Goal: Information Seeking & Learning: Learn about a topic

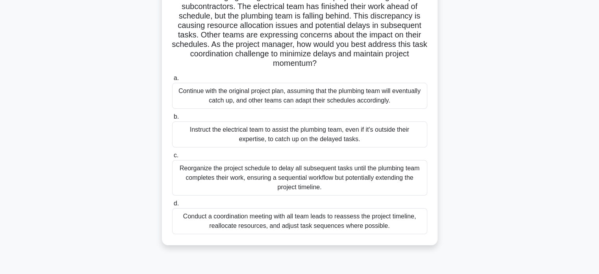
scroll to position [79, 0]
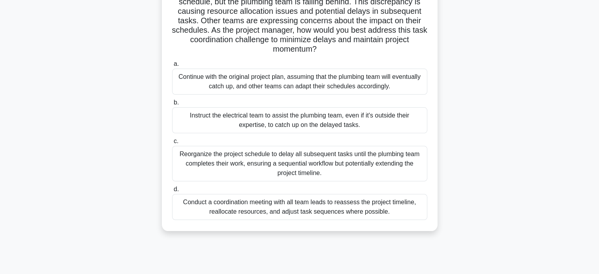
click at [272, 204] on div "Conduct a coordination meeting with all team leads to reassess the project time…" at bounding box center [299, 207] width 255 height 26
click at [172, 192] on input "d. Conduct a coordination meeting with all team leads to reassess the project t…" at bounding box center [172, 189] width 0 height 5
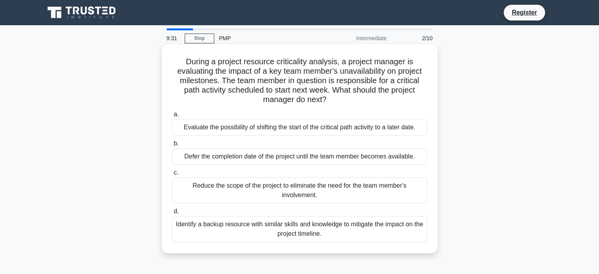
scroll to position [0, 0]
click at [233, 229] on div "Identify a backup resource with similar skills and knowledge to mitigate the im…" at bounding box center [299, 229] width 255 height 26
click at [172, 214] on input "d. Identify a backup resource with similar skills and knowledge to mitigate the…" at bounding box center [172, 211] width 0 height 5
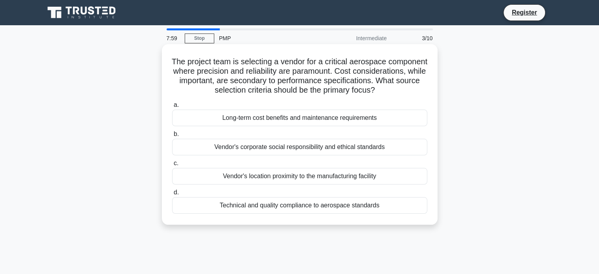
click at [299, 213] on div "Technical and quality compliance to aerospace standards" at bounding box center [299, 205] width 255 height 17
click at [172, 195] on input "d. Technical and quality compliance to aerospace standards" at bounding box center [172, 192] width 0 height 5
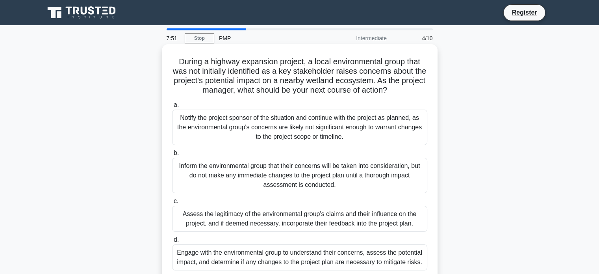
scroll to position [39, 0]
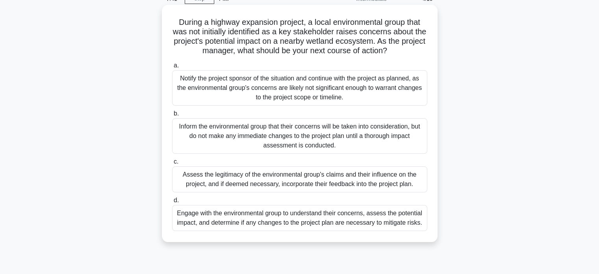
click at [297, 219] on div "Engage with the environmental group to understand their concerns, assess the po…" at bounding box center [299, 218] width 255 height 26
click at [172, 203] on input "d. Engage with the environmental group to understand their concerns, assess the…" at bounding box center [172, 200] width 0 height 5
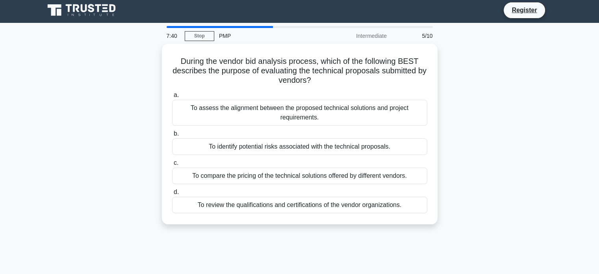
scroll to position [0, 0]
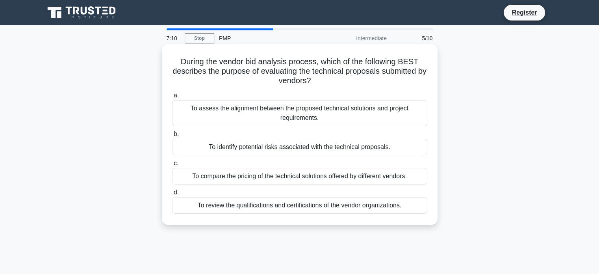
click at [280, 116] on div "To assess the alignment between the proposed technical solutions and project re…" at bounding box center [299, 113] width 255 height 26
click at [172, 98] on input "a. To assess the alignment between the proposed technical solutions and project…" at bounding box center [172, 95] width 0 height 5
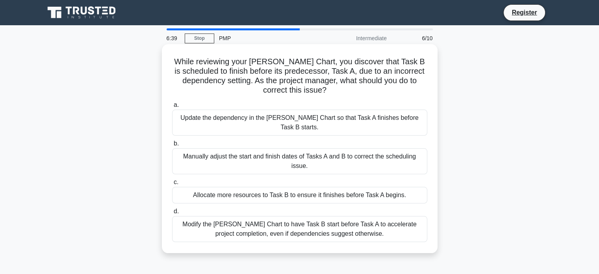
click at [274, 157] on div "Manually adjust the start and finish dates of Tasks A and B to correct the sche…" at bounding box center [299, 161] width 255 height 26
click at [172, 146] on input "b. Manually adjust the start and finish dates of Tasks A and B to correct the s…" at bounding box center [172, 143] width 0 height 5
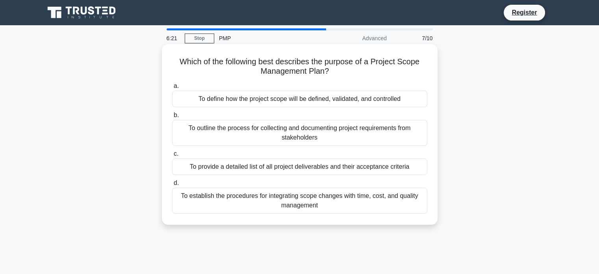
click at [232, 169] on div "To provide a detailed list of all project deliverables and their acceptance cri…" at bounding box center [299, 166] width 255 height 17
click at [172, 156] on input "c. To provide a detailed list of all project deliverables and their acceptance …" at bounding box center [172, 153] width 0 height 5
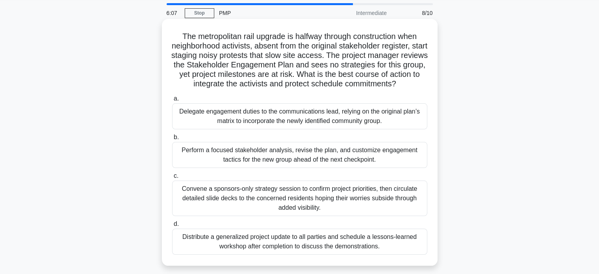
scroll to position [39, 0]
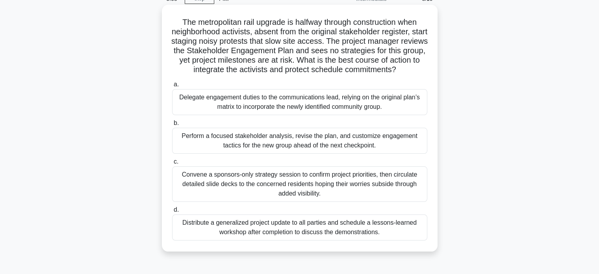
click at [238, 140] on div "Perform a focused stakeholder analysis, revise the plan, and customize engageme…" at bounding box center [299, 141] width 255 height 26
click at [172, 126] on input "b. Perform a focused stakeholder analysis, revise the plan, and customize engag…" at bounding box center [172, 122] width 0 height 5
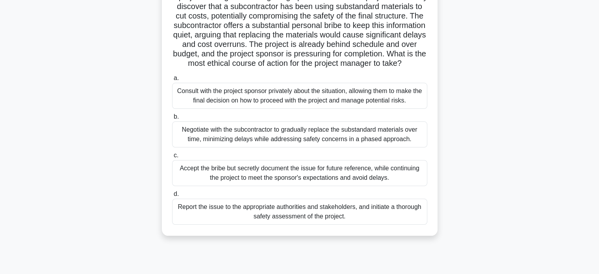
scroll to position [79, 0]
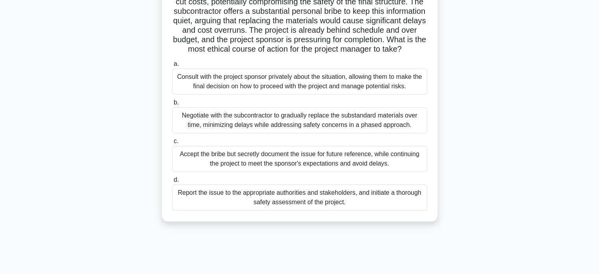
click at [269, 204] on div "Report the issue to the appropriate authorities and stakeholders, and initiate …" at bounding box center [299, 197] width 255 height 26
click at [172, 182] on input "d. Report the issue to the appropriate authorities and stakeholders, and initia…" at bounding box center [172, 179] width 0 height 5
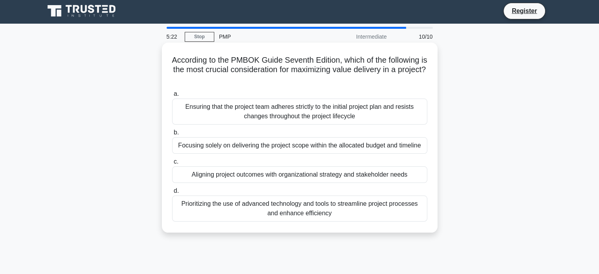
scroll to position [0, 0]
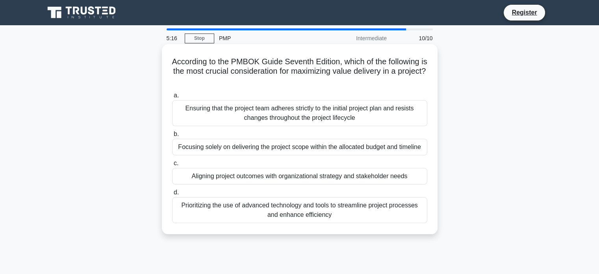
drag, startPoint x: 228, startPoint y: 72, endPoint x: 325, endPoint y: 81, distance: 97.6
click at [325, 81] on h5 "According to the PMBOK Guide Seventh Edition, which of the following is the mos…" at bounding box center [299, 71] width 257 height 29
click at [255, 177] on div "Aligning project outcomes with organizational strategy and stakeholder needs" at bounding box center [299, 176] width 255 height 17
click at [172, 166] on input "c. Aligning project outcomes with organizational strategy and stakeholder needs" at bounding box center [172, 163] width 0 height 5
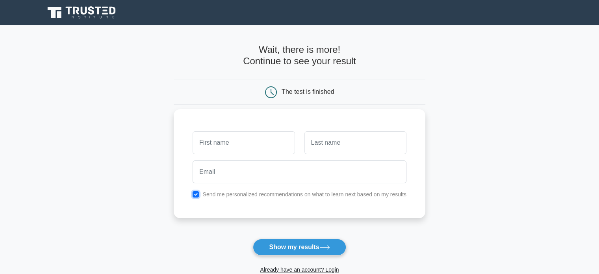
click at [197, 193] on input "checkbox" at bounding box center [196, 194] width 6 height 6
checkbox input "false"
click at [217, 155] on div at bounding box center [243, 142] width 111 height 29
click at [221, 142] on input "text" at bounding box center [244, 142] width 102 height 23
type input "ANANTHA"
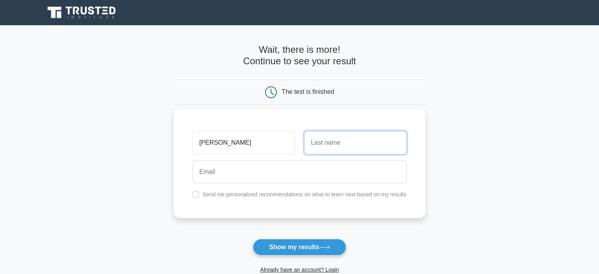
click at [337, 146] on input "text" at bounding box center [355, 142] width 102 height 23
type input "SIDHARTHAN"
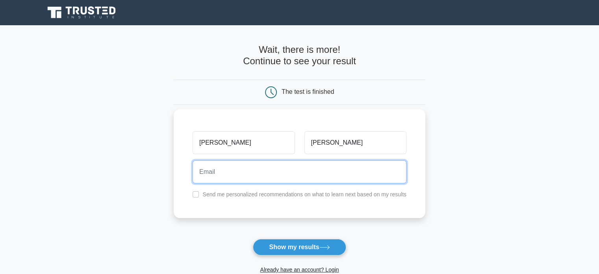
click at [335, 174] on input "email" at bounding box center [300, 171] width 214 height 23
type input "anantha12193@gmail.com"
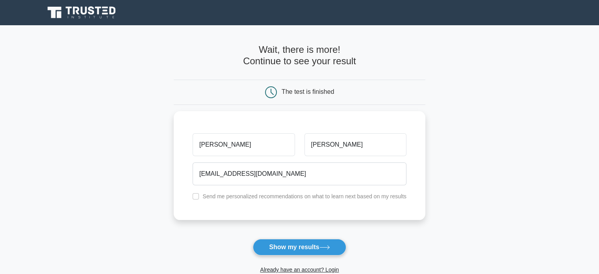
click at [153, 201] on main "Wait, there is more! Continue to see your result The test is finished ANANTHA" at bounding box center [299, 166] width 599 height 283
click at [269, 240] on button "Show my results" at bounding box center [299, 247] width 93 height 17
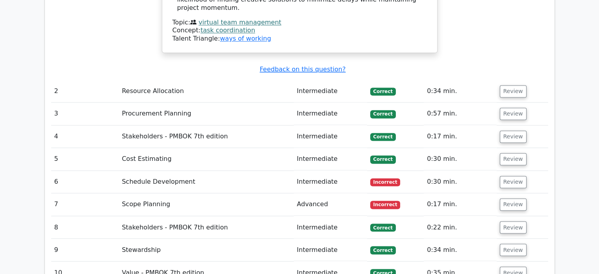
scroll to position [1260, 0]
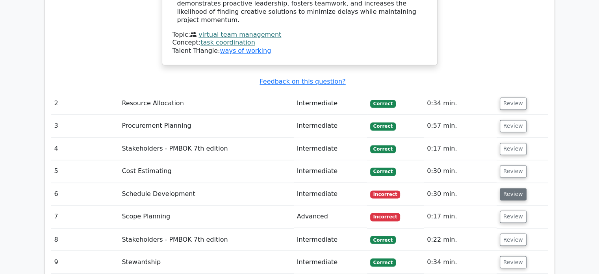
click at [509, 188] on button "Review" at bounding box center [513, 194] width 27 height 12
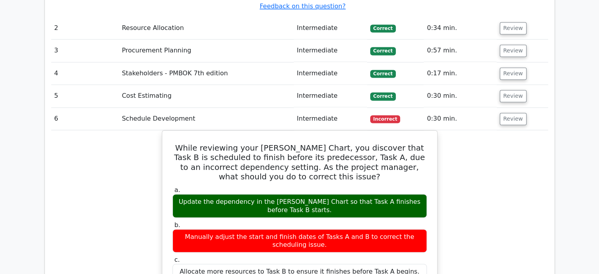
scroll to position [1339, 0]
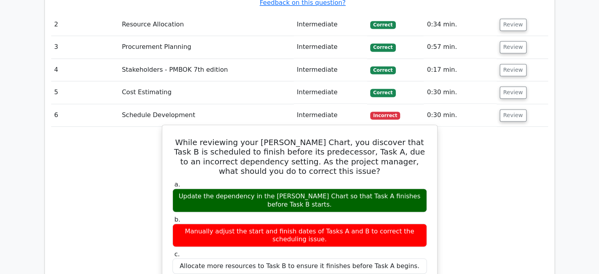
click at [307, 188] on div "Update the dependency in the [PERSON_NAME] Chart so that Task A finishes before…" at bounding box center [299, 200] width 254 height 24
click at [336, 188] on div "Update the dependency in the [PERSON_NAME] Chart so that Task A finishes before…" at bounding box center [299, 200] width 254 height 24
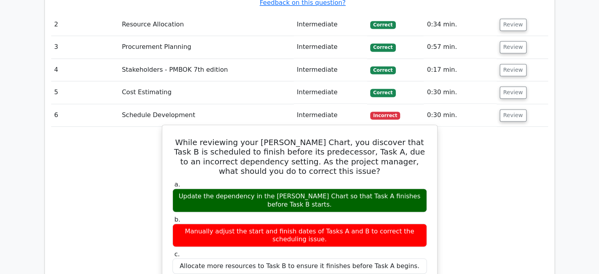
click at [336, 188] on div "Update the dependency in the [PERSON_NAME] Chart so that Task A finishes before…" at bounding box center [299, 200] width 254 height 24
click at [369, 188] on div "Update the dependency in the [PERSON_NAME] Chart so that Task A finishes before…" at bounding box center [299, 200] width 254 height 24
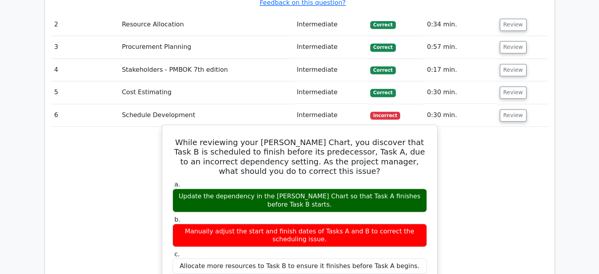
click at [369, 188] on div "Update the dependency in the [PERSON_NAME] Chart so that Task A finishes before…" at bounding box center [299, 200] width 254 height 24
click at [405, 188] on div "Update the dependency in the [PERSON_NAME] Chart so that Task A finishes before…" at bounding box center [299, 200] width 254 height 24
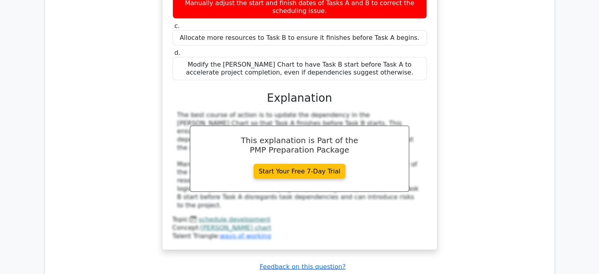
scroll to position [1653, 0]
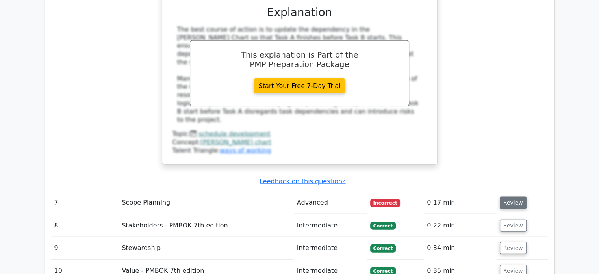
click at [516, 196] on button "Review" at bounding box center [513, 202] width 27 height 12
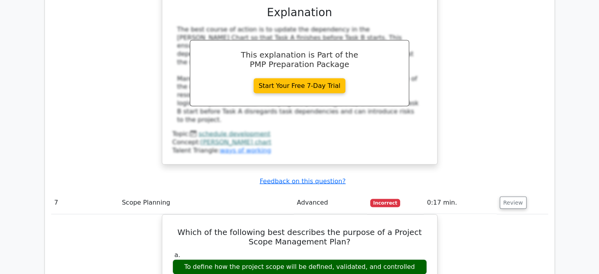
scroll to position [1614, 0]
